Goal: Task Accomplishment & Management: Manage account settings

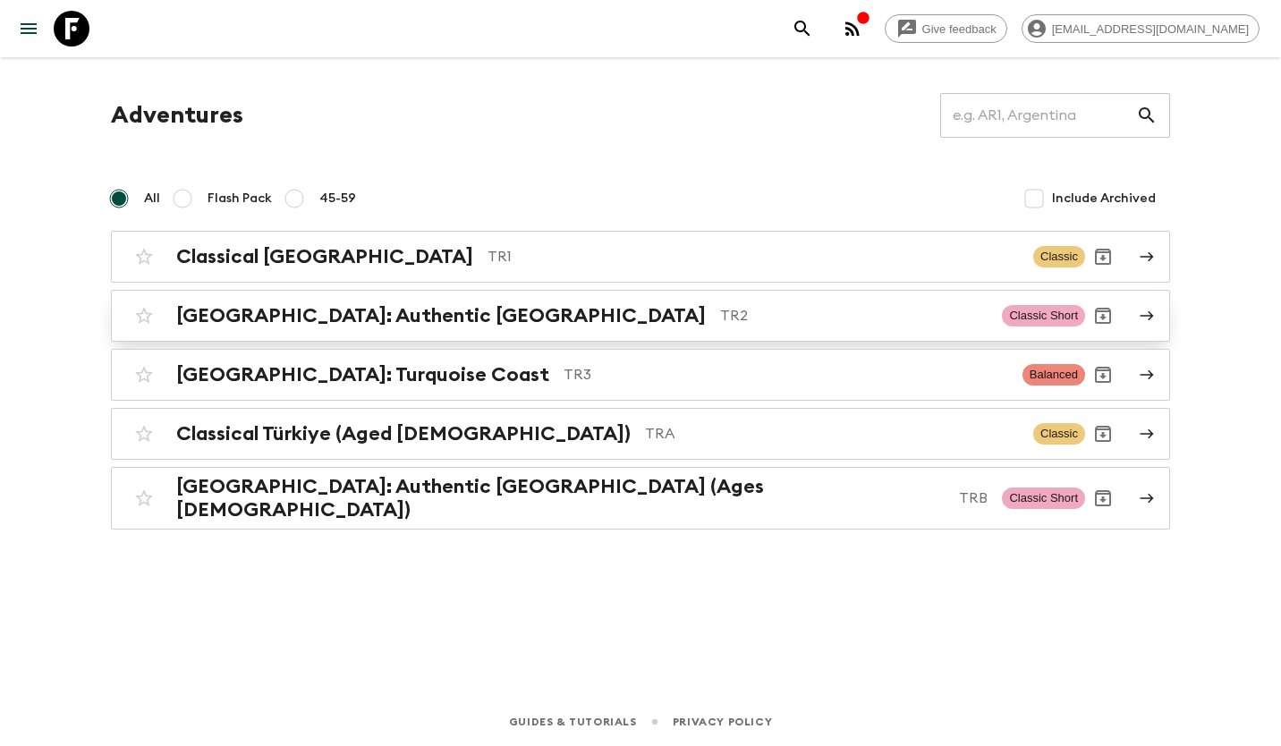
click at [436, 319] on div "[GEOGRAPHIC_DATA]: Authentic [GEOGRAPHIC_DATA] TR2" at bounding box center [581, 315] width 811 height 23
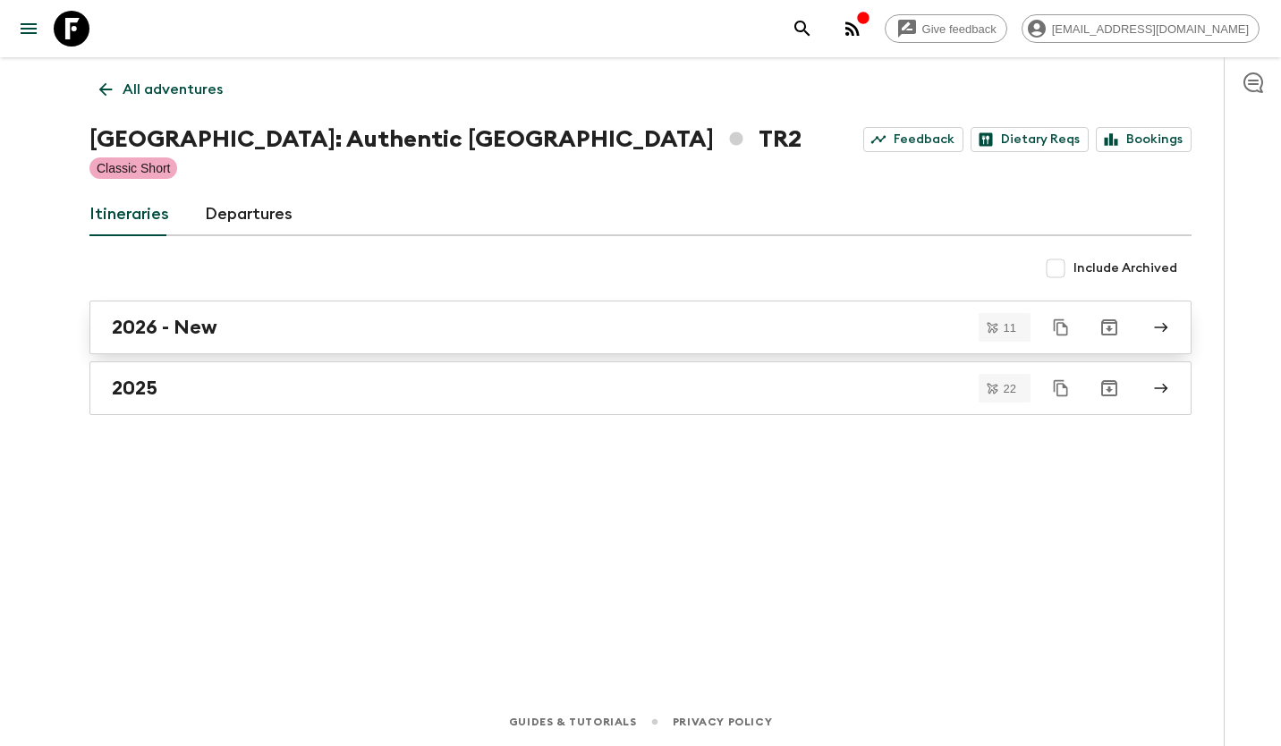
click at [381, 335] on div "2026 - New" at bounding box center [623, 327] width 1023 height 23
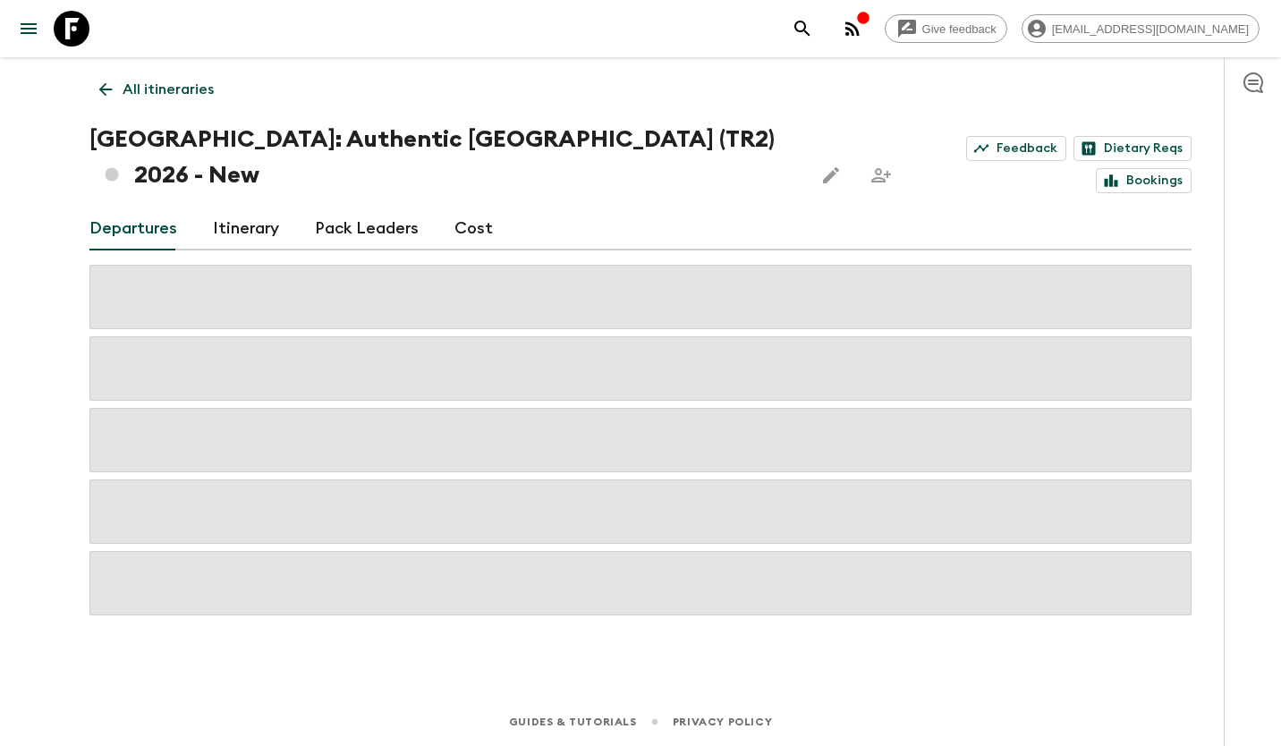
click at [467, 208] on link "Cost" at bounding box center [473, 229] width 38 height 43
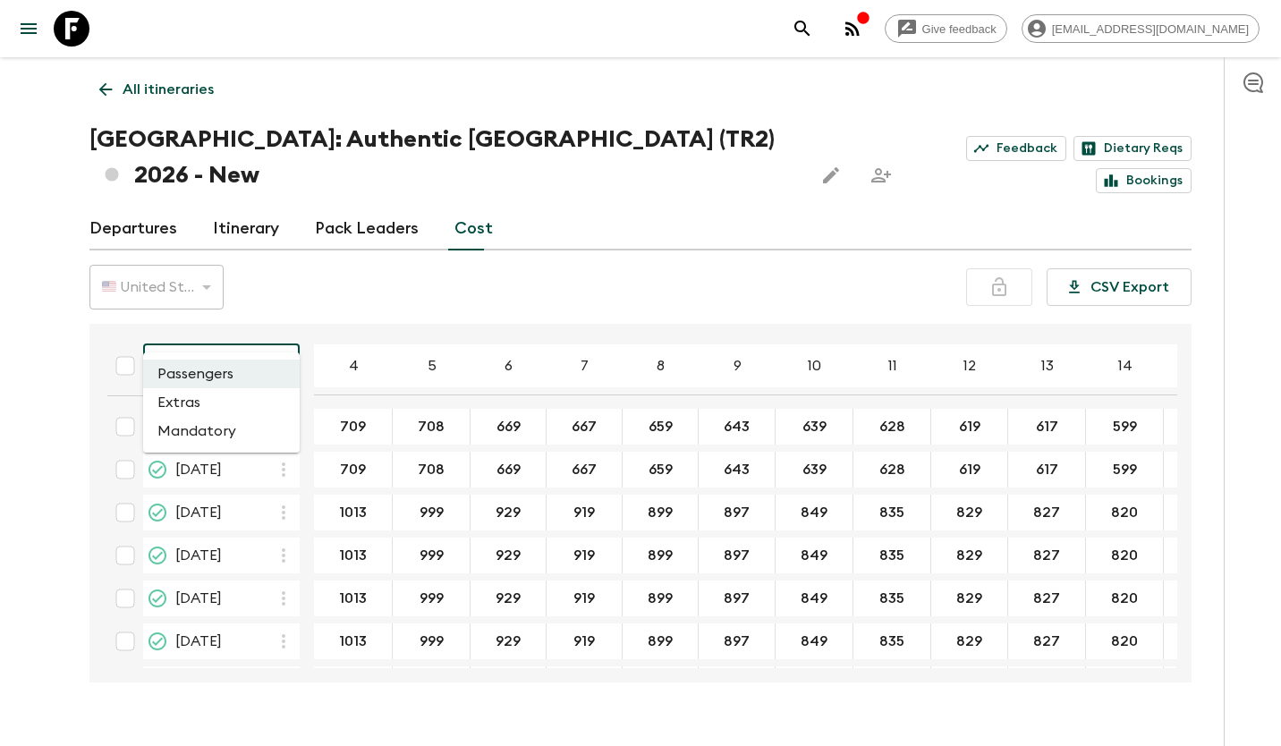
click at [229, 319] on body "Give feedback [EMAIL_ADDRESS][DOMAIN_NAME] All itineraries [GEOGRAPHIC_DATA]: A…" at bounding box center [640, 390] width 1281 height 781
click at [205, 399] on li "Extras" at bounding box center [221, 402] width 157 height 29
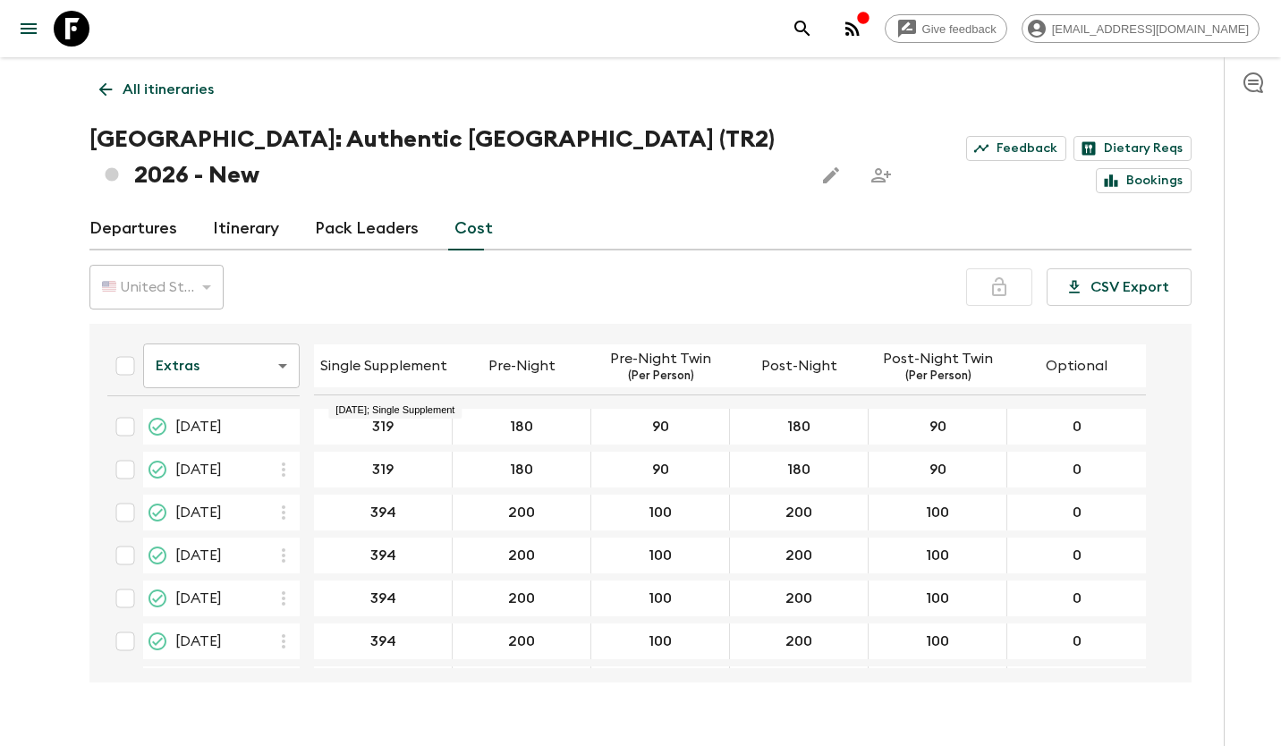
click at [406, 417] on input "319" at bounding box center [383, 427] width 131 height 21
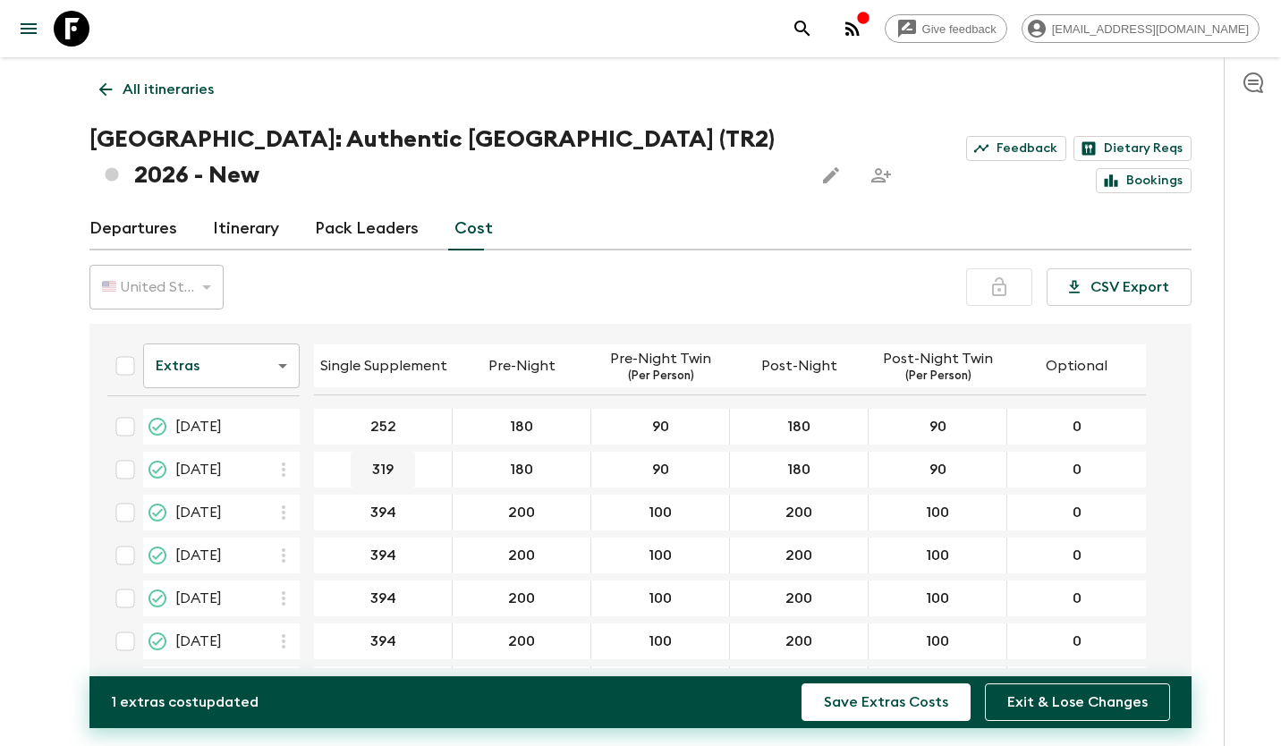
type input "252"
click at [410, 460] on input "319" at bounding box center [383, 470] width 131 height 21
type input "252"
click at [283, 502] on icon "button" at bounding box center [283, 512] width 21 height 21
click at [313, 519] on p "Paste From Above" at bounding box center [373, 515] width 125 height 21
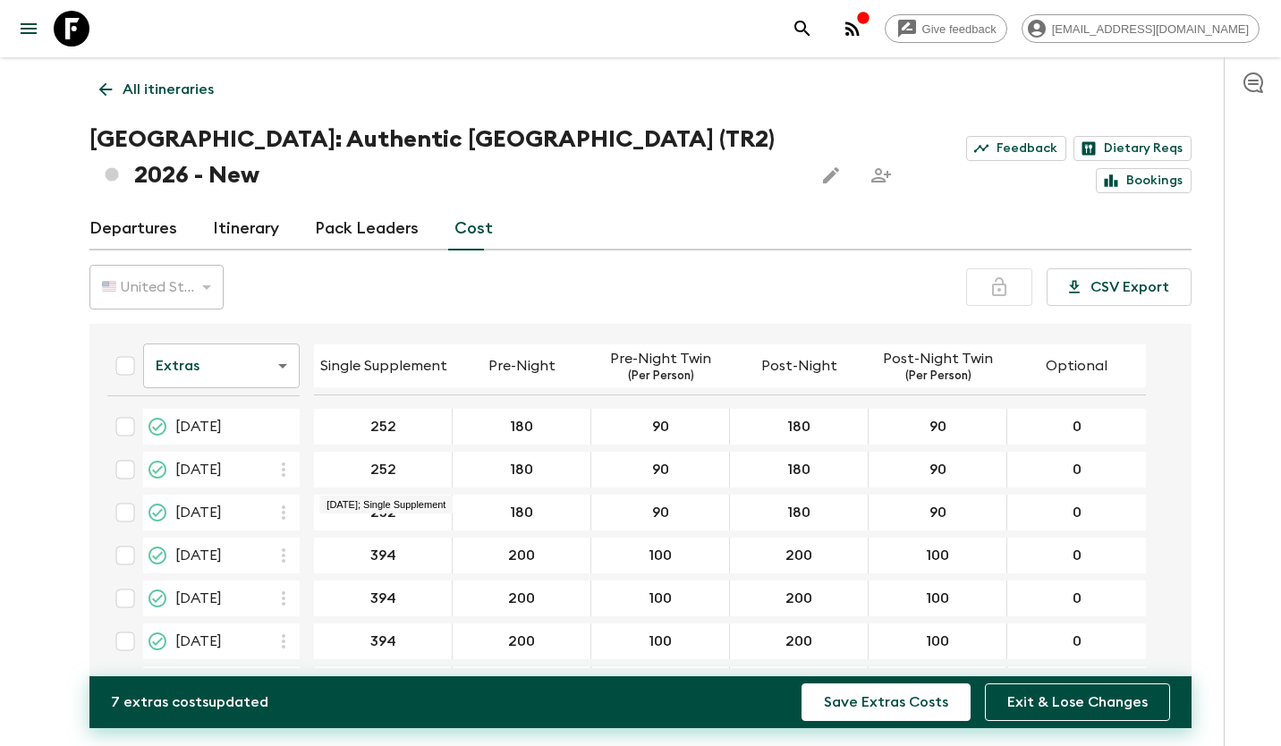
click at [396, 503] on input "252" at bounding box center [383, 513] width 131 height 21
type input "275"
click at [285, 545] on icon "button" at bounding box center [283, 555] width 21 height 21
click at [323, 555] on p "Paste From Above" at bounding box center [373, 558] width 125 height 21
click at [285, 588] on icon "button" at bounding box center [283, 598] width 21 height 21
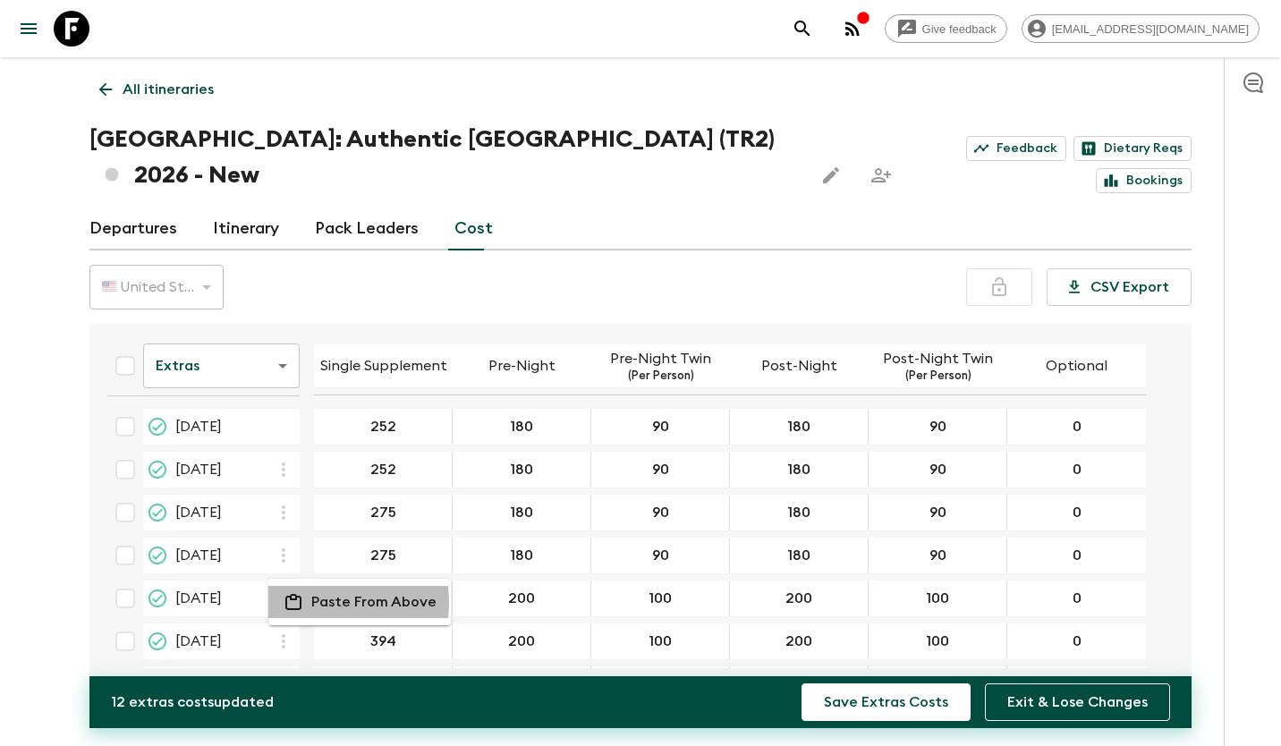
click at [320, 603] on p "Paste From Above" at bounding box center [373, 601] width 125 height 21
click at [290, 631] on icon "button" at bounding box center [283, 641] width 21 height 21
click at [335, 640] on p "Paste From Above" at bounding box center [373, 644] width 125 height 21
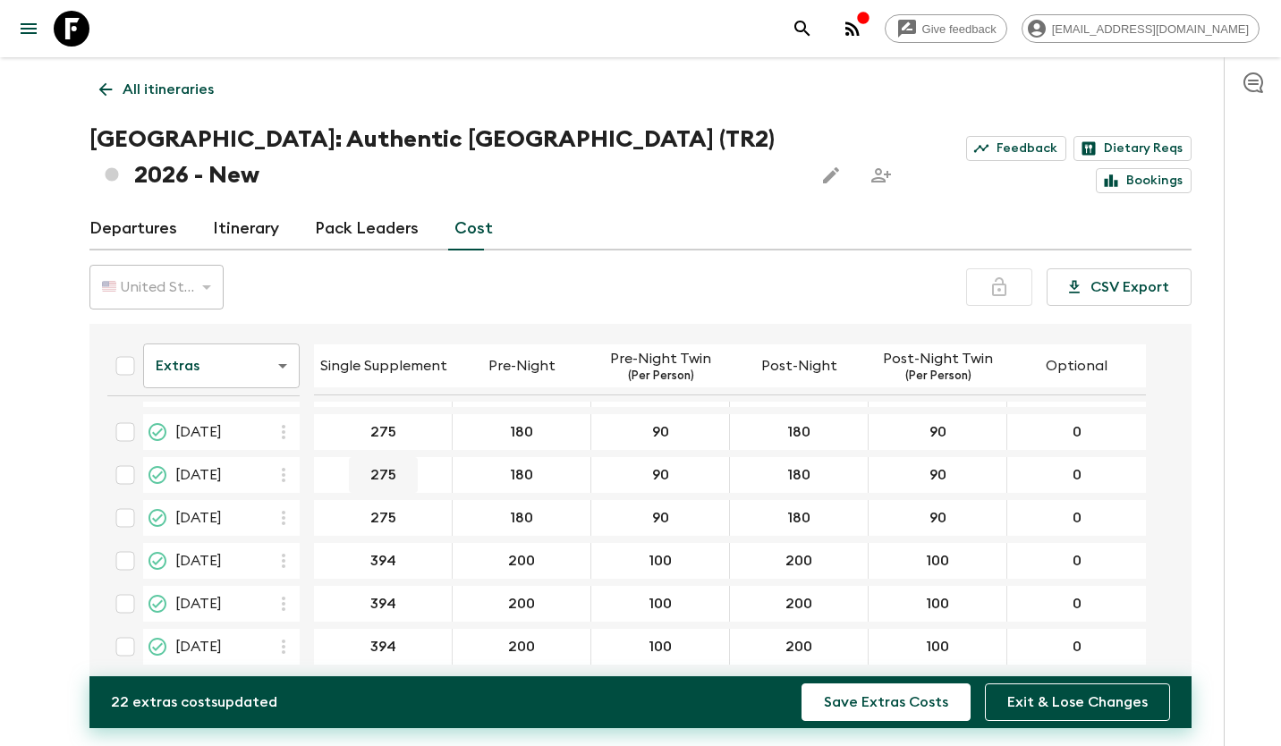
scroll to position [179, 0]
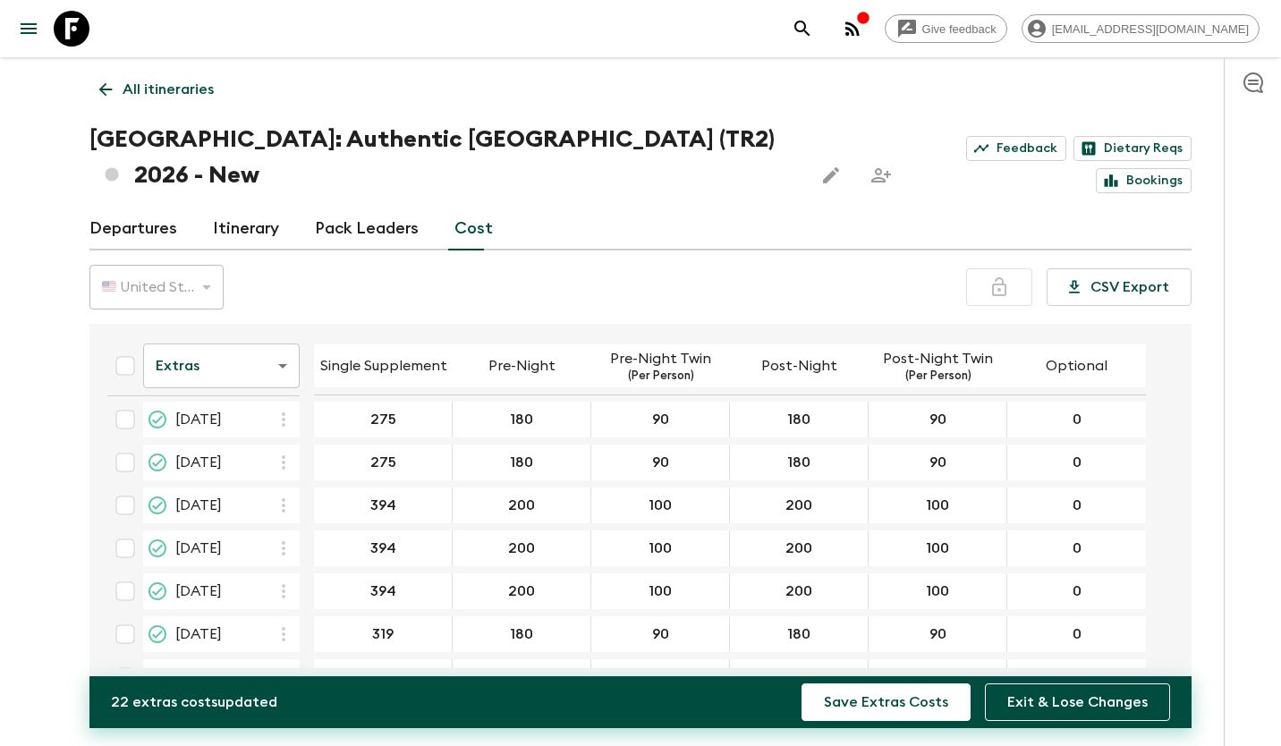
click at [288, 495] on icon "button" at bounding box center [283, 505] width 21 height 21
click at [326, 517] on p "Paste From Above" at bounding box center [373, 508] width 125 height 21
click at [284, 541] on icon "button" at bounding box center [284, 548] width 4 height 14
click at [317, 547] on p "Paste From Above" at bounding box center [373, 551] width 125 height 21
click at [285, 581] on icon "button" at bounding box center [283, 591] width 21 height 21
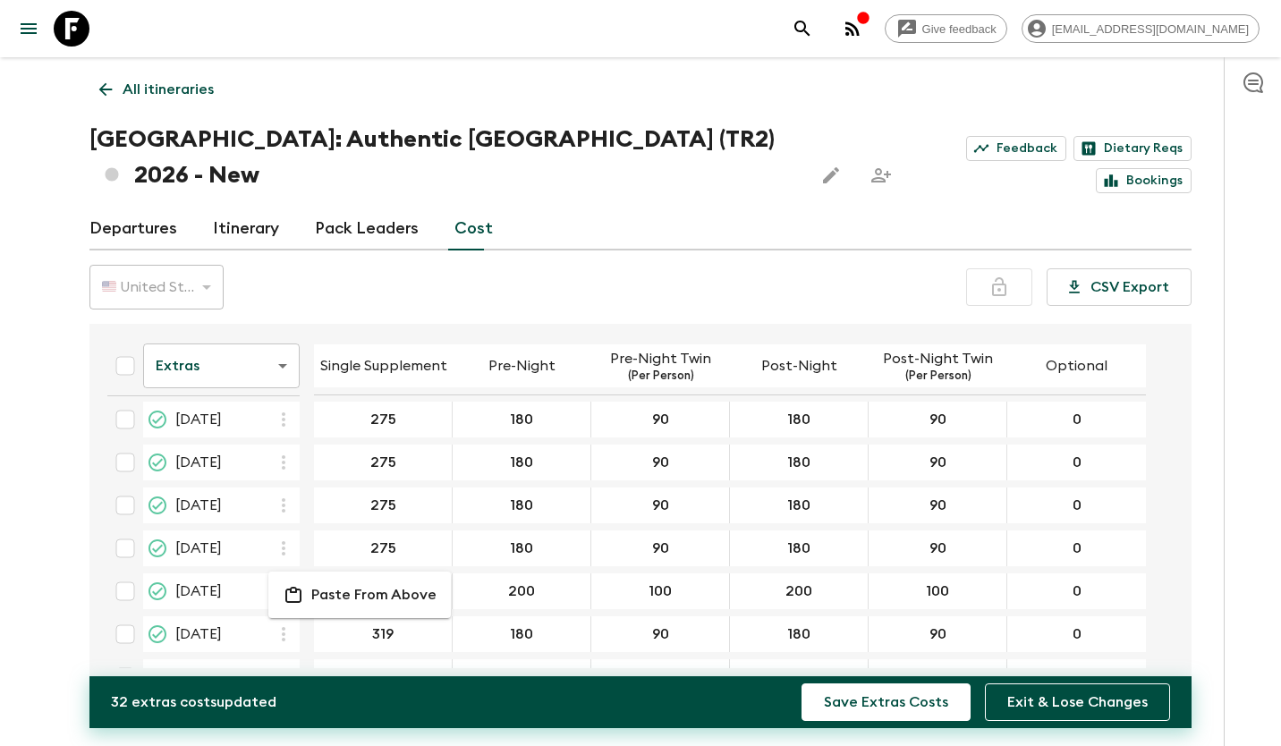
click at [319, 589] on p "Paste From Above" at bounding box center [373, 594] width 125 height 21
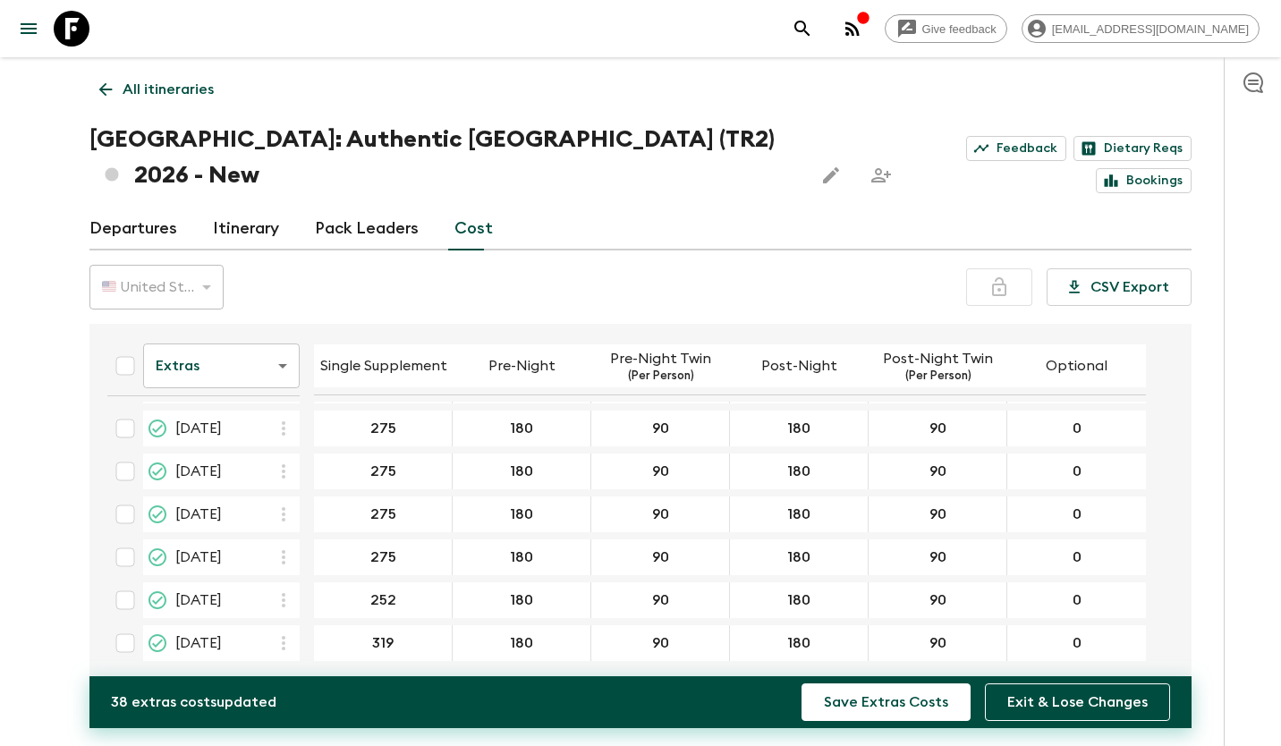
type input "252"
click at [281, 632] on icon "button" at bounding box center [283, 642] width 21 height 21
click at [320, 637] on p "Paste From Above" at bounding box center [373, 646] width 125 height 21
click at [935, 701] on button "Save Extras Costs" at bounding box center [885, 702] width 169 height 38
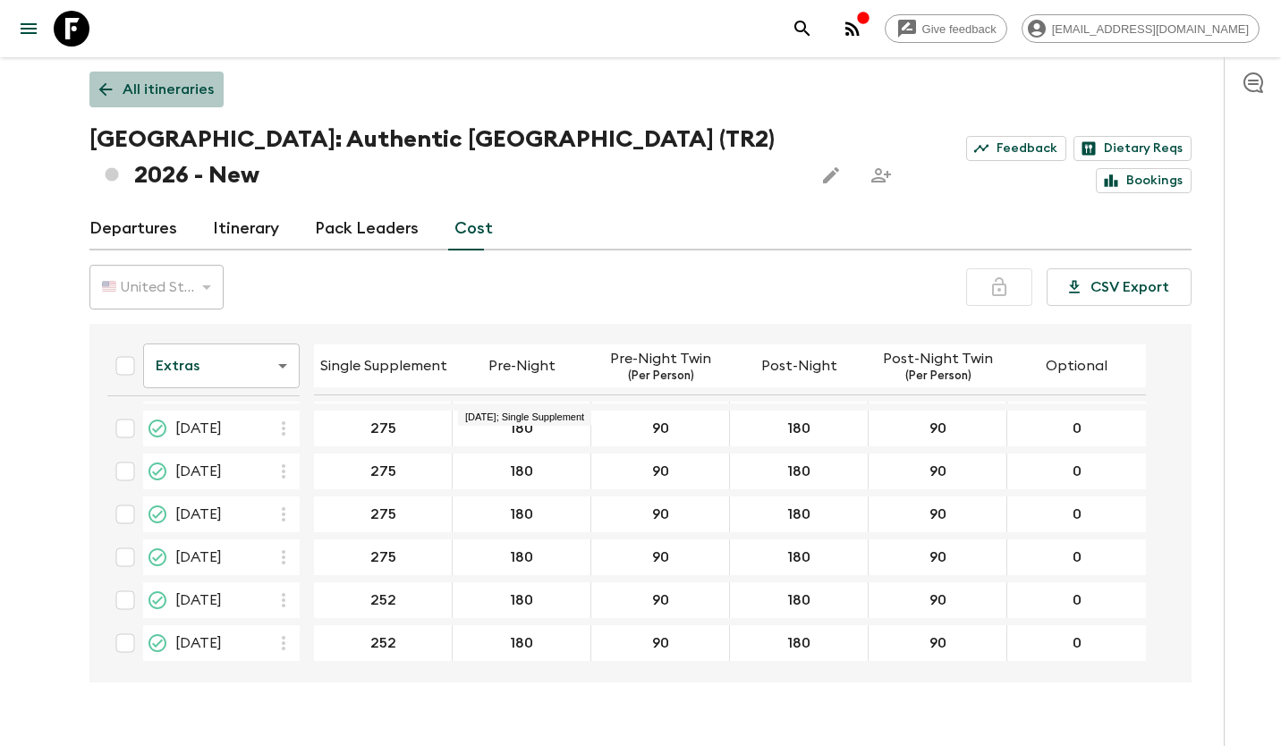
click at [143, 89] on p "All itineraries" at bounding box center [168, 89] width 91 height 21
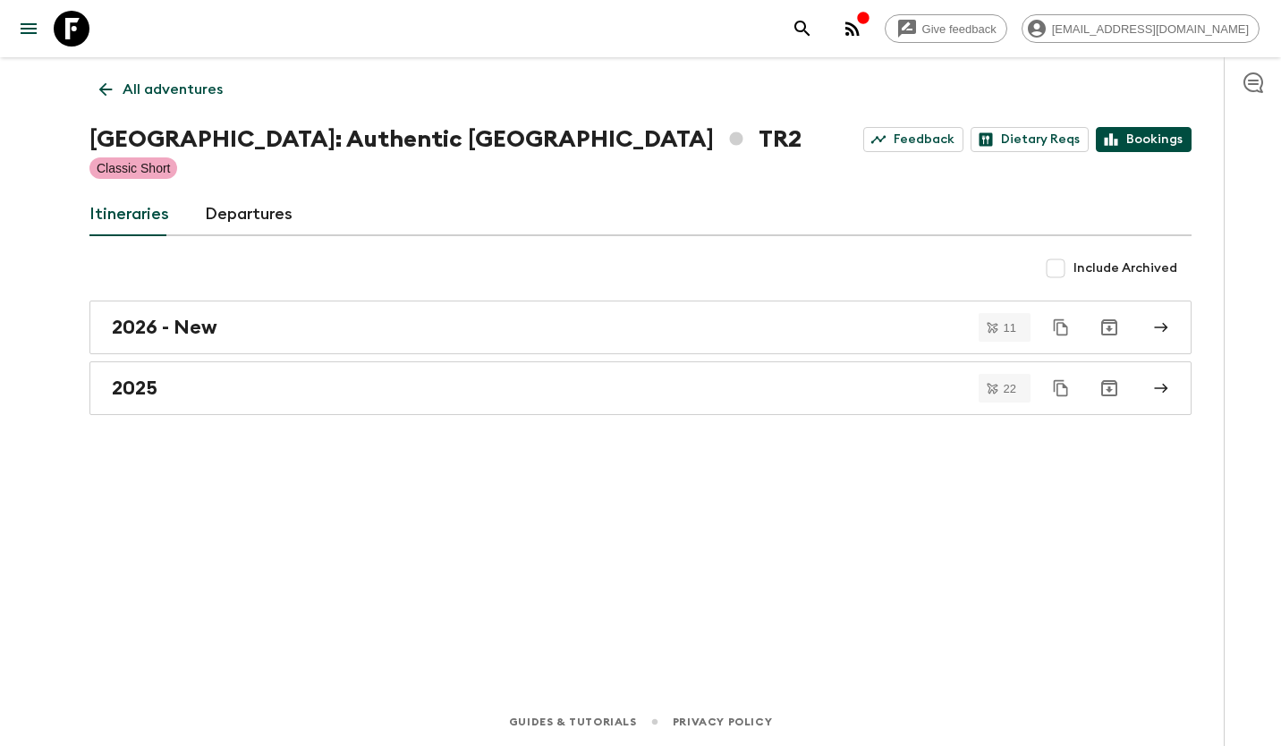
click at [1134, 145] on link "Bookings" at bounding box center [1144, 139] width 96 height 25
